Goal: Check status

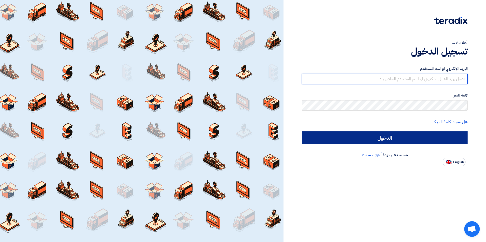
type input "[EMAIL_ADDRESS][DOMAIN_NAME]"
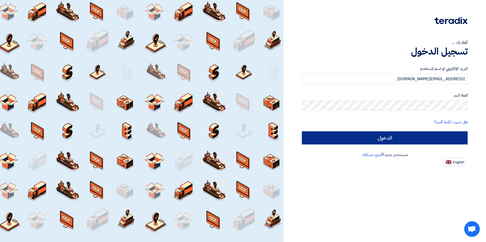
click at [425, 139] on input "الدخول" at bounding box center [384, 137] width 165 height 13
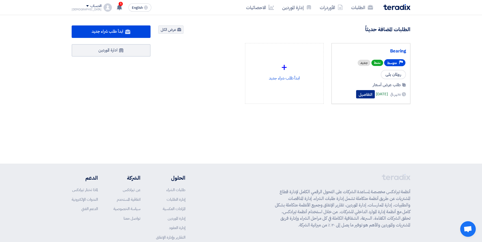
click at [356, 96] on button "التفاصيل" at bounding box center [365, 94] width 19 height 8
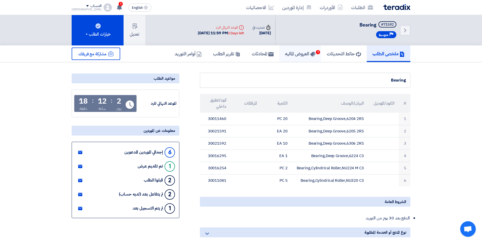
click at [298, 57] on h5 "العروض الماليه 1" at bounding box center [300, 54] width 30 height 6
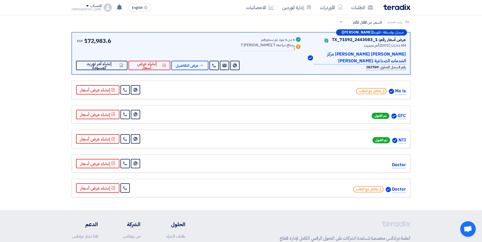
scroll to position [52, 0]
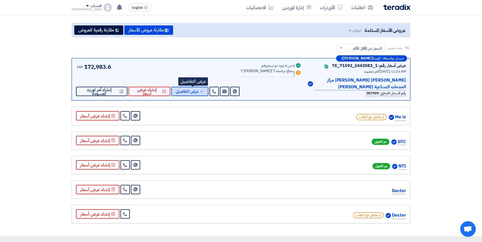
click at [193, 91] on span "عرض التفاصيل" at bounding box center [187, 91] width 23 height 4
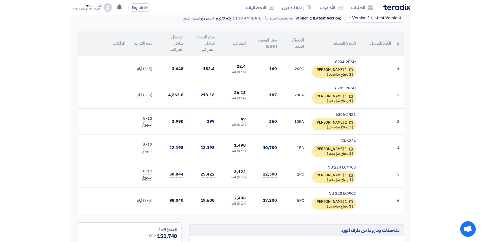
scroll to position [156, 0]
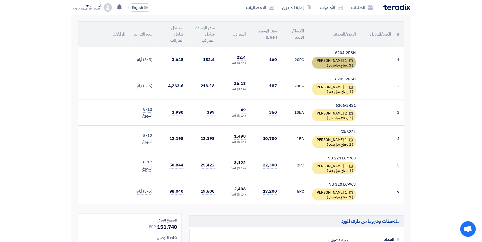
click at [337, 60] on div "1 [PERSON_NAME] ( 1 يحتاج مراجعه, )" at bounding box center [334, 63] width 44 height 12
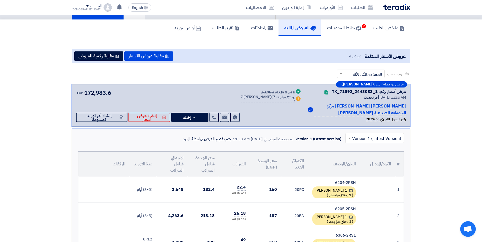
scroll to position [0, 0]
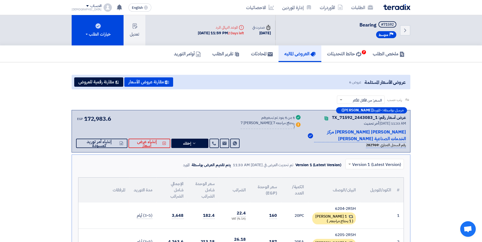
click at [291, 55] on h5 "العروض الماليه" at bounding box center [299, 54] width 31 height 6
click at [329, 55] on h5 "حائط التحديثات 7" at bounding box center [344, 54] width 34 height 6
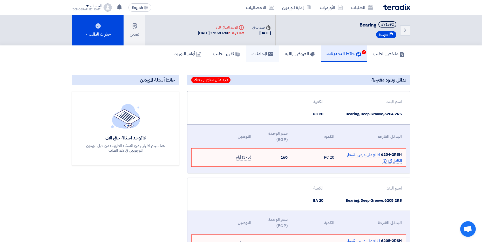
click at [252, 54] on h5 "المحادثات" at bounding box center [262, 54] width 22 height 6
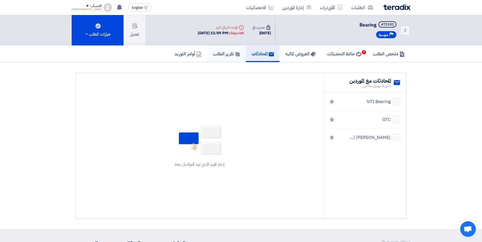
click at [219, 55] on h5 "تقرير الطلب" at bounding box center [226, 54] width 27 height 6
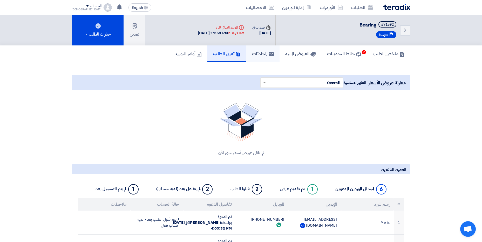
click at [259, 52] on h5 "المحادثات" at bounding box center [263, 54] width 22 height 6
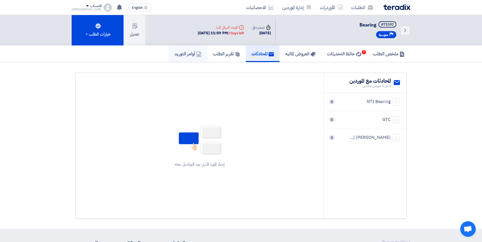
click at [187, 56] on h5 "أوامر التوريد" at bounding box center [187, 54] width 27 height 6
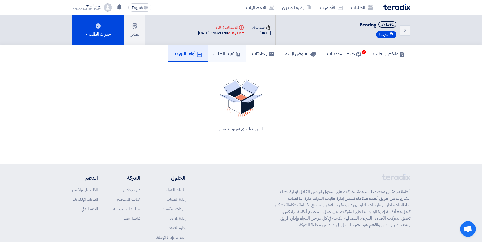
click at [219, 54] on h5 "تقرير الطلب" at bounding box center [226, 54] width 27 height 6
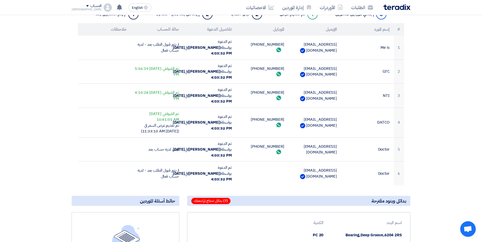
scroll to position [752, 0]
